Goal: Information Seeking & Learning: Compare options

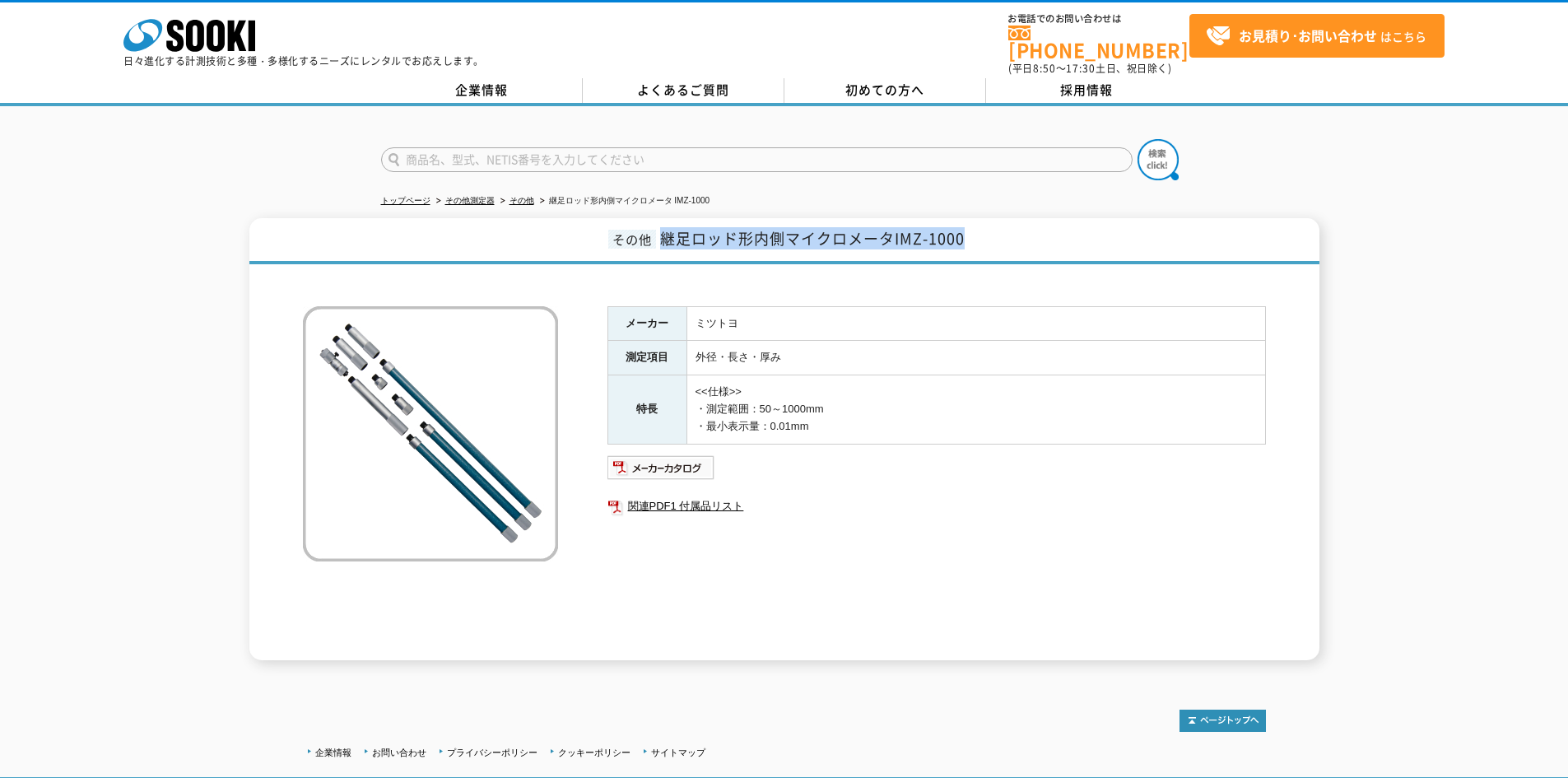
drag, startPoint x: 664, startPoint y: 228, endPoint x: 988, endPoint y: 223, distance: 324.0
click at [988, 223] on h1 "その他 継足ロッド形内側マイクロメータIMZ-1000" at bounding box center [784, 241] width 1070 height 46
copy span "継足ロッド形内側マイクロメータIMZ-1000"
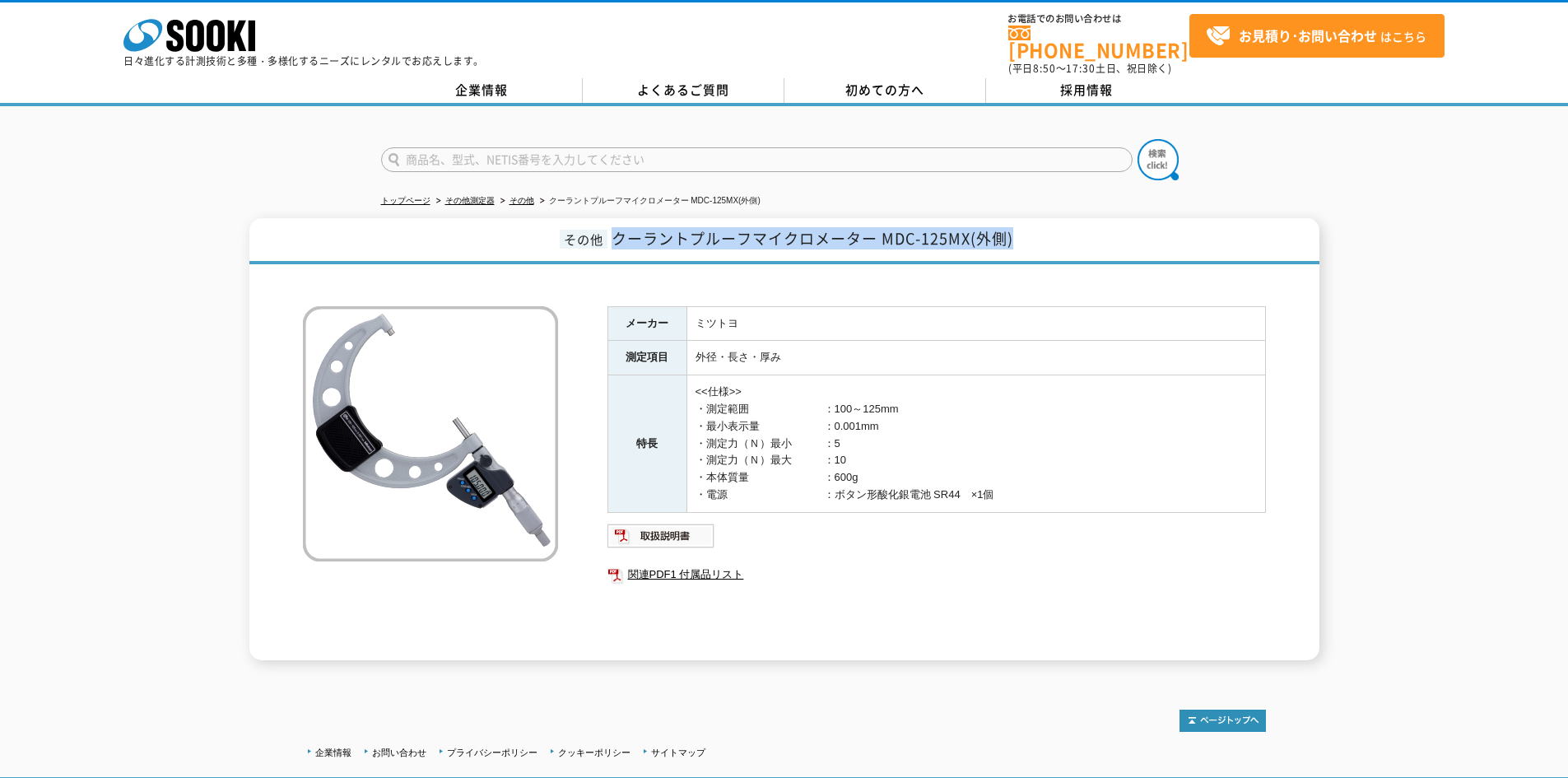
drag, startPoint x: 608, startPoint y: 227, endPoint x: 1018, endPoint y: 216, distance: 410.1
click at [1018, 218] on h1 "その他 クーラントプルーフマイクロメーター MDC-125MX(外側)" at bounding box center [784, 241] width 1070 height 46
copy span "クーラントプルーフマイクロメーター MDC-125MX(外側)"
drag, startPoint x: 1024, startPoint y: 229, endPoint x: 611, endPoint y: 234, distance: 413.0
click at [611, 234] on h1 "その他 クーラントプルーフマイクロメーター MDC-150MX(外側)" at bounding box center [784, 241] width 1070 height 46
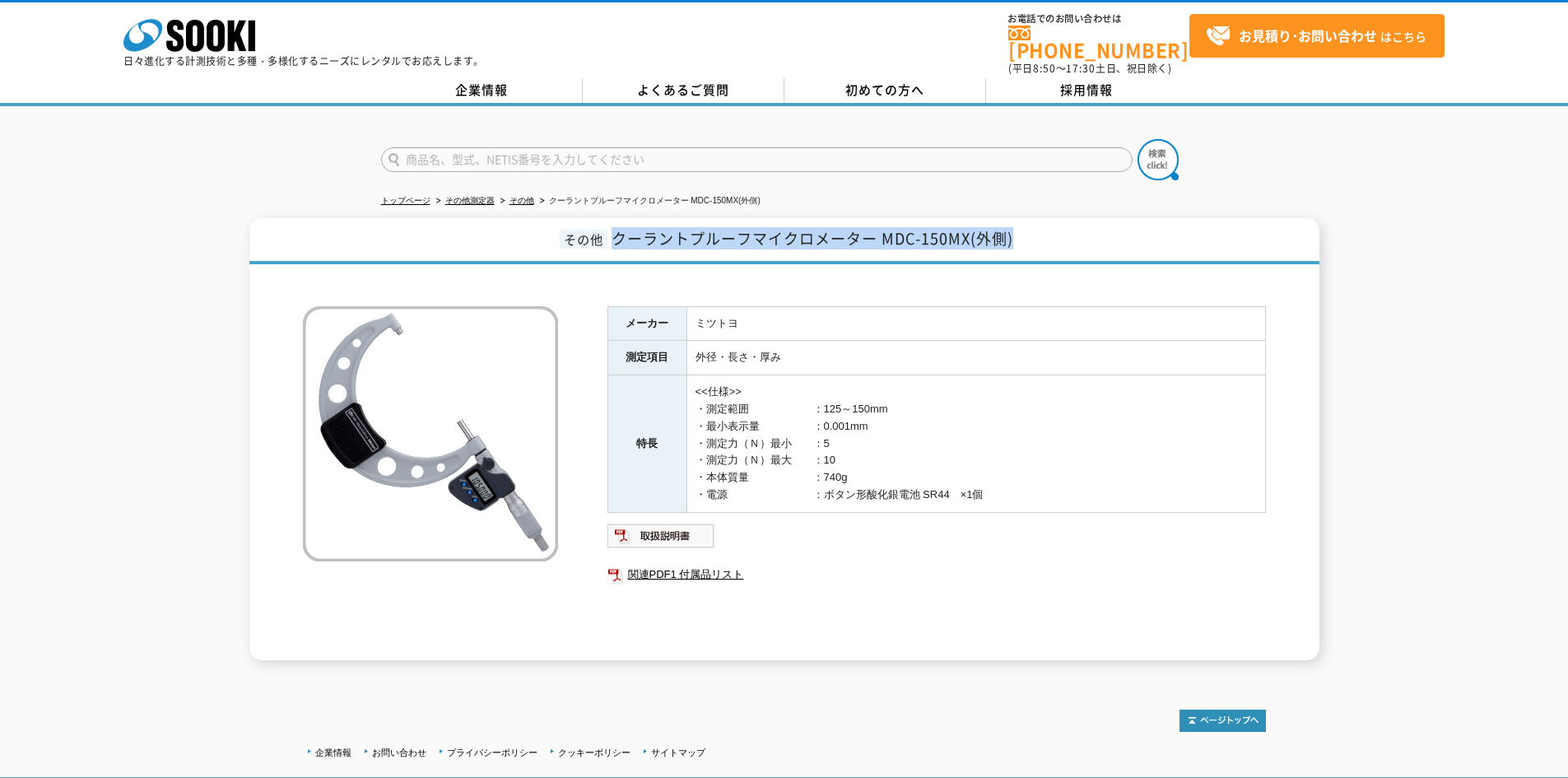
copy span "クーラントプルーフマイクロメーター MDC-150MX(外側)"
